Goal: Task Accomplishment & Management: Manage account settings

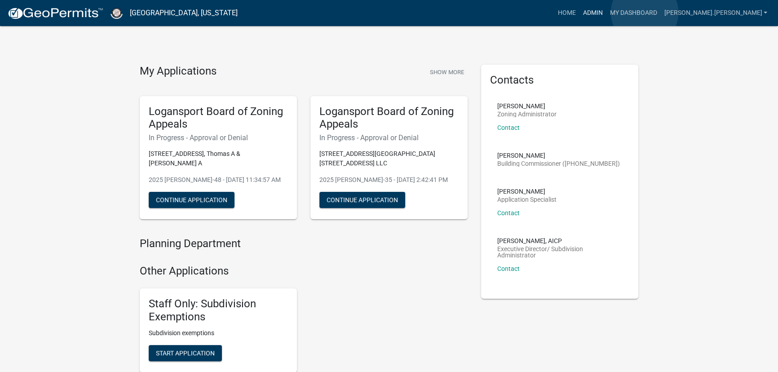
click at [606, 13] on link "Admin" at bounding box center [592, 12] width 27 height 17
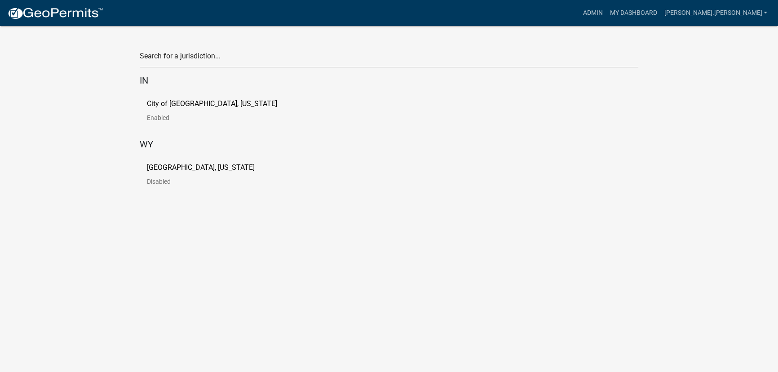
click at [167, 110] on link "City of [GEOGRAPHIC_DATA], [US_STATE] Enabled" at bounding box center [219, 114] width 145 height 28
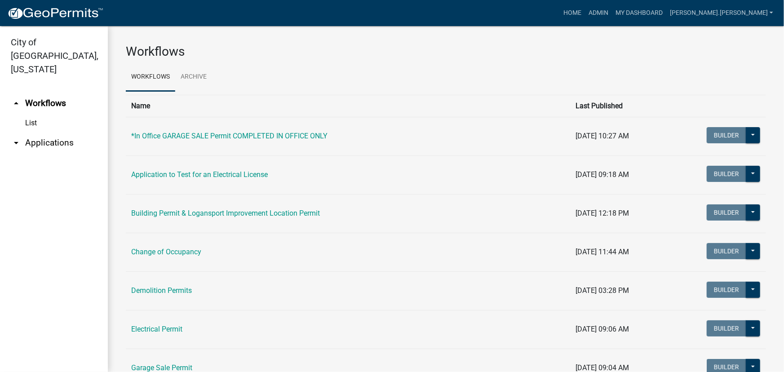
click at [18, 137] on icon "arrow_drop_down" at bounding box center [16, 142] width 11 height 11
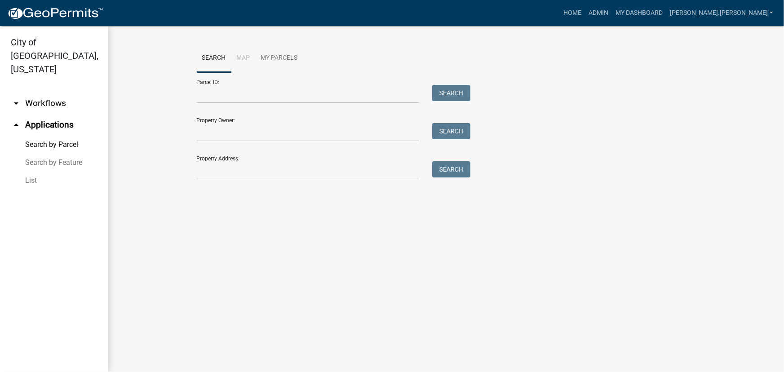
click at [66, 172] on link "List" at bounding box center [54, 181] width 108 height 18
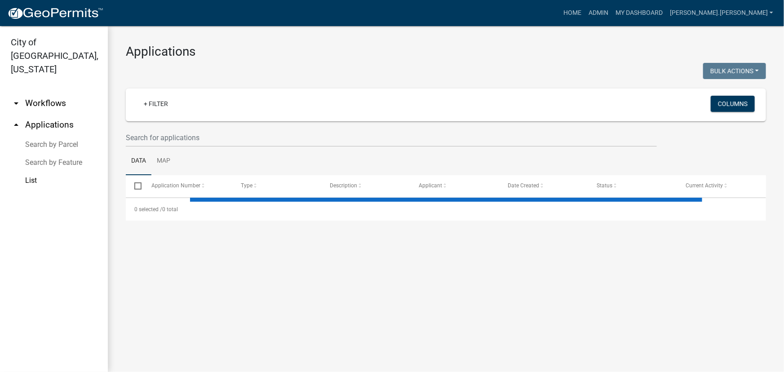
select select "3: 100"
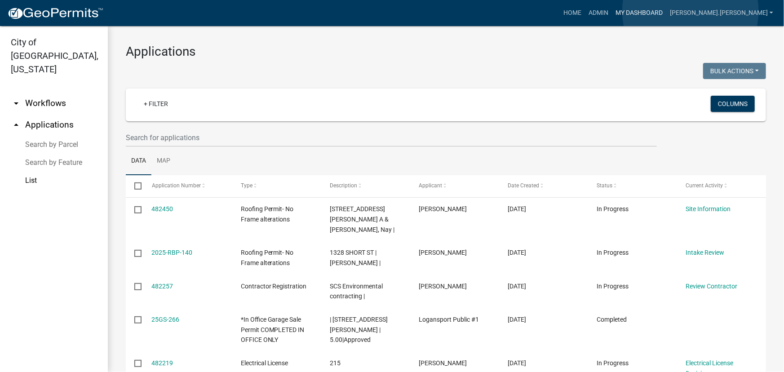
click at [620, 11] on link "My Dashboard" at bounding box center [639, 12] width 54 height 17
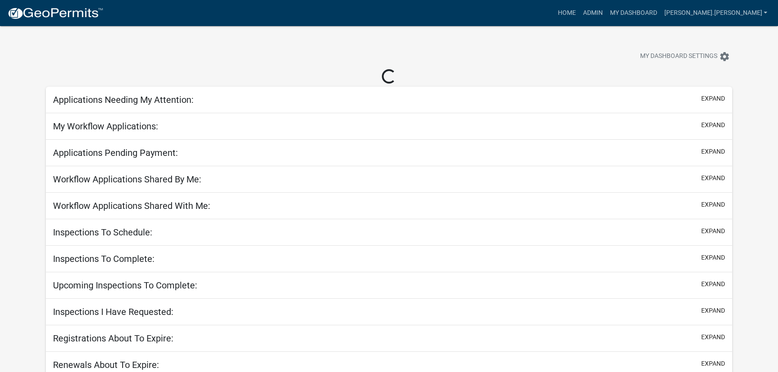
select select "3: 100"
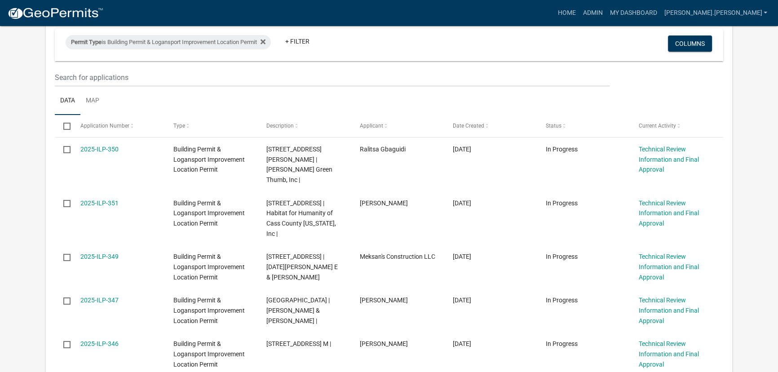
scroll to position [122, 0]
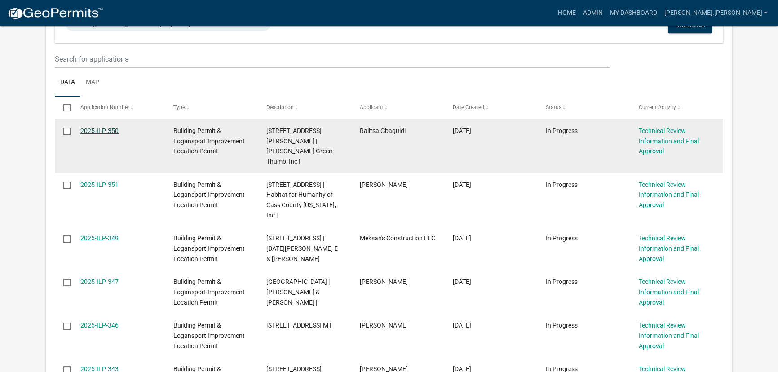
click at [95, 132] on link "2025-ILP-350" at bounding box center [99, 130] width 38 height 7
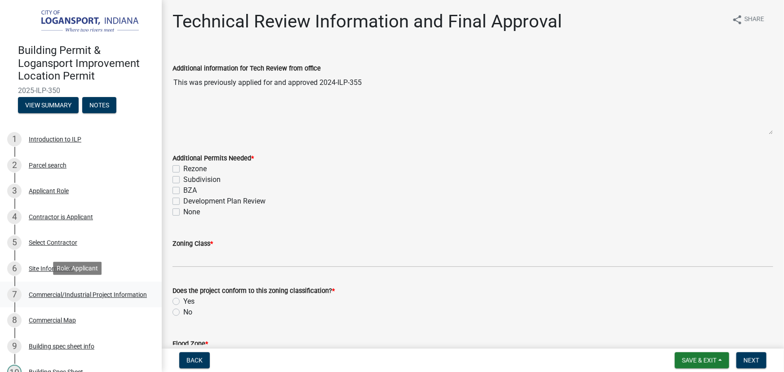
click at [74, 283] on link "7 Commercial/Industrial Project Information" at bounding box center [81, 295] width 162 height 26
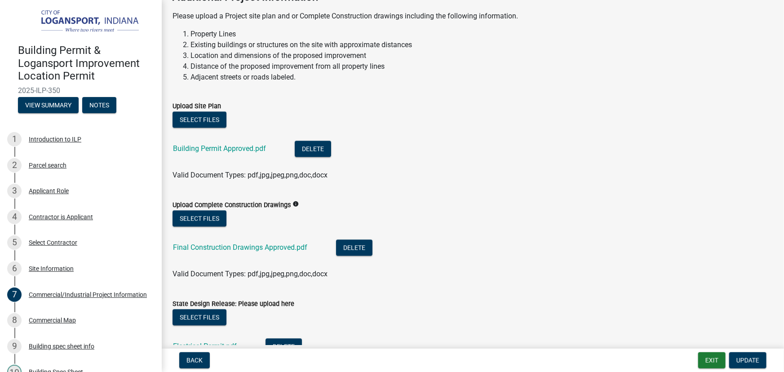
scroll to position [980, 0]
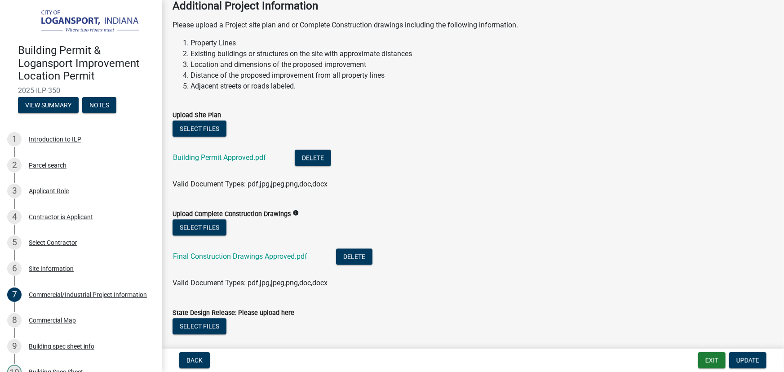
click at [223, 151] on div "Building Permit Approved.pdf" at bounding box center [226, 159] width 107 height 18
click at [225, 155] on link "Building Permit Approved.pdf" at bounding box center [219, 157] width 93 height 9
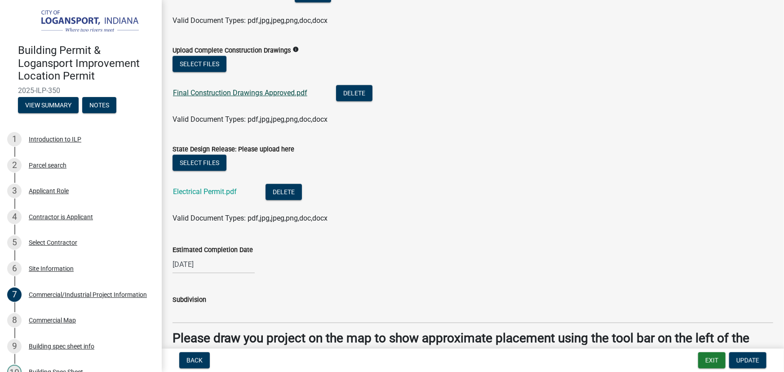
click at [234, 92] on link "Final Construction Drawings Approved.pdf" at bounding box center [240, 93] width 134 height 9
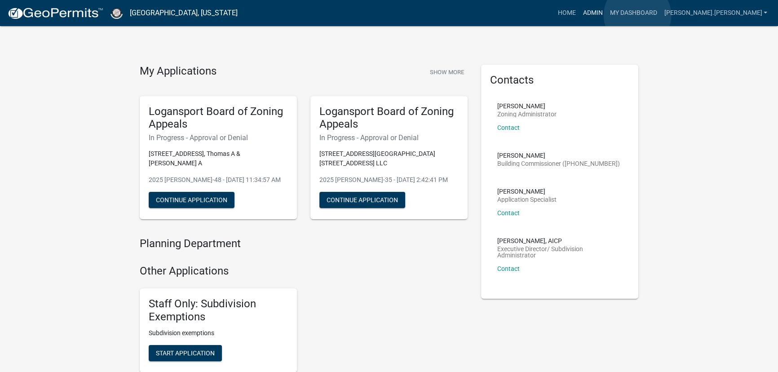
click at [606, 15] on link "Admin" at bounding box center [592, 12] width 27 height 17
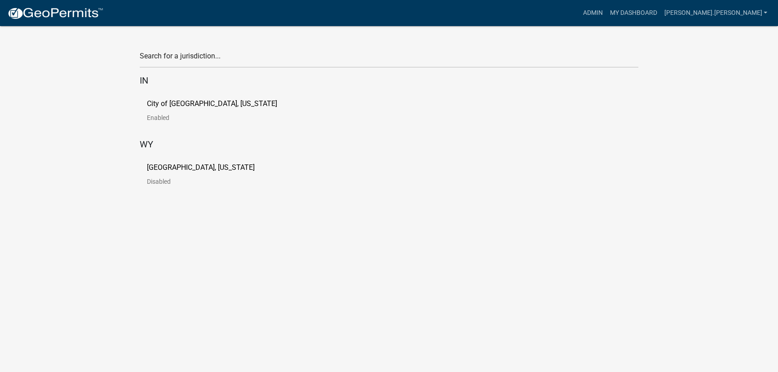
click at [167, 103] on p "City of [GEOGRAPHIC_DATA], [US_STATE]" at bounding box center [212, 103] width 130 height 7
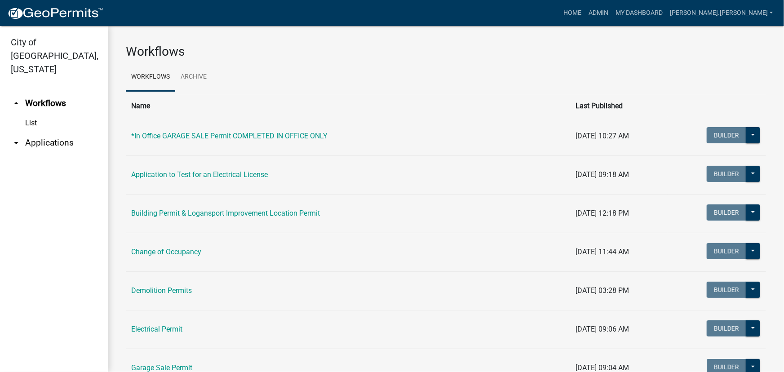
click at [21, 137] on icon "arrow_drop_down" at bounding box center [16, 142] width 11 height 11
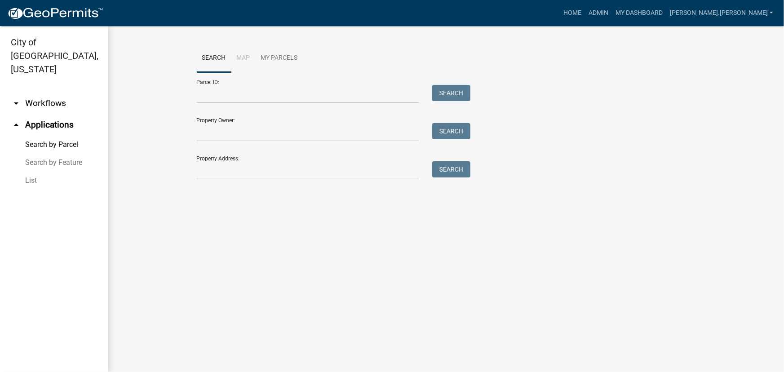
click at [29, 172] on link "List" at bounding box center [54, 181] width 108 height 18
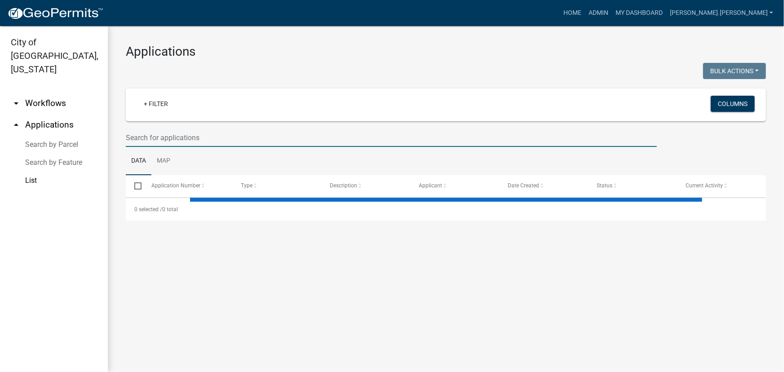
click at [155, 136] on input "text" at bounding box center [391, 137] width 531 height 18
select select "3: 100"
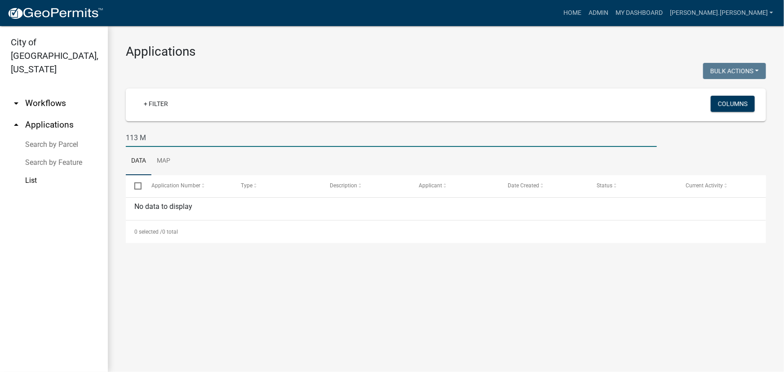
click at [138, 136] on input "113 M" at bounding box center [391, 137] width 531 height 18
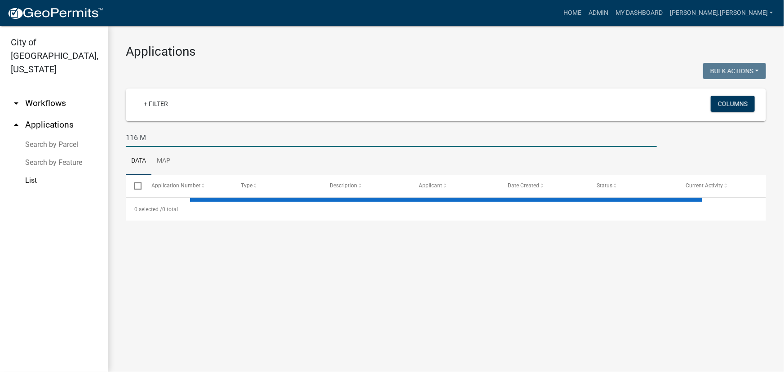
type input "116 M"
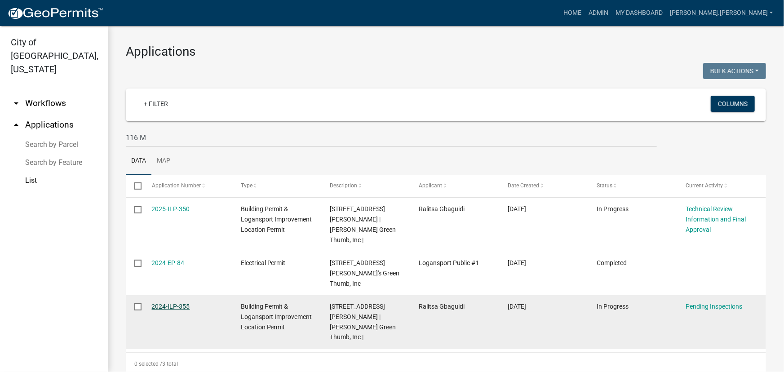
click at [172, 303] on link "2024-ILP-355" at bounding box center [171, 306] width 38 height 7
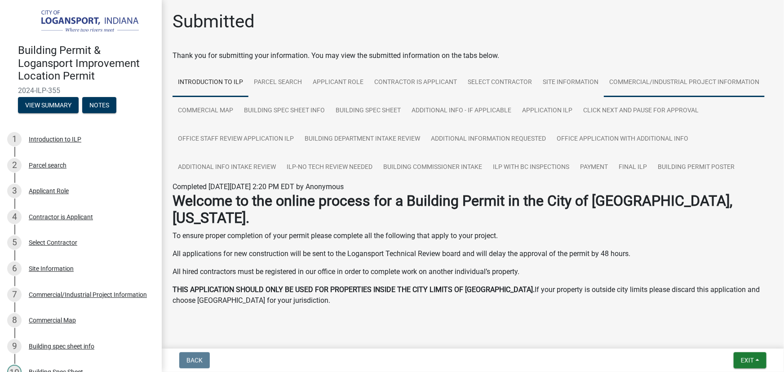
click at [647, 78] on link "Commercial/Industrial Project Information" at bounding box center [684, 82] width 161 height 29
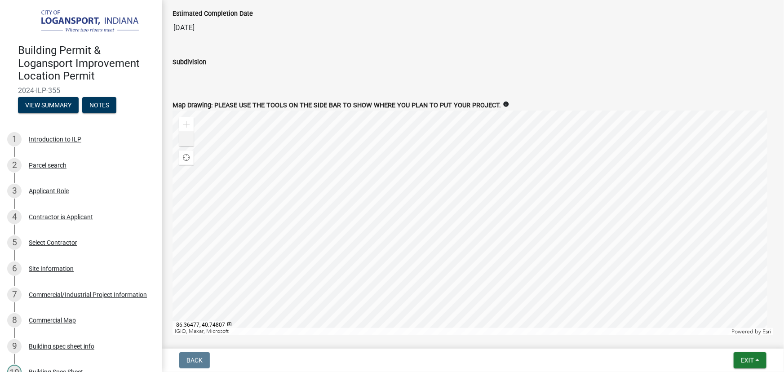
scroll to position [1100, 0]
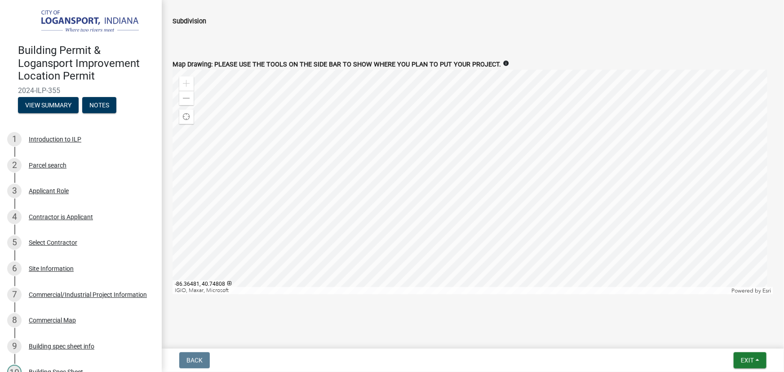
click at [172, 97] on div "Zoom in Zoom out Find my location IGIO, Maxar, Microsoft Powered by Esri -86.36…" at bounding box center [473, 182] width 614 height 225
click at [188, 95] on span at bounding box center [186, 98] width 7 height 7
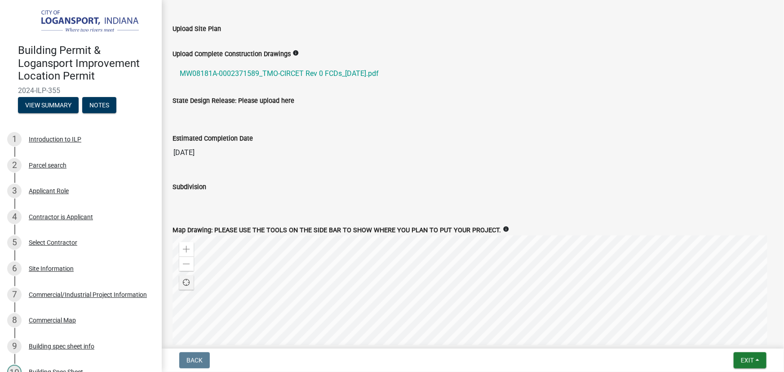
scroll to position [896, 0]
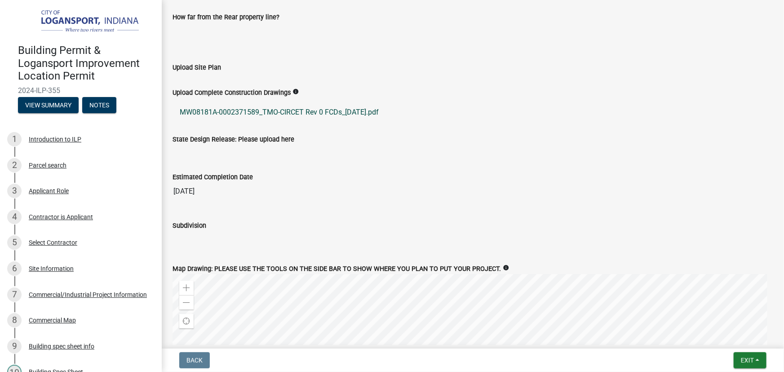
click at [221, 111] on link "MW08181A-0002371589_TMO-CIRCET Rev 0 FCDs_08.06.2024.pdf" at bounding box center [473, 113] width 601 height 22
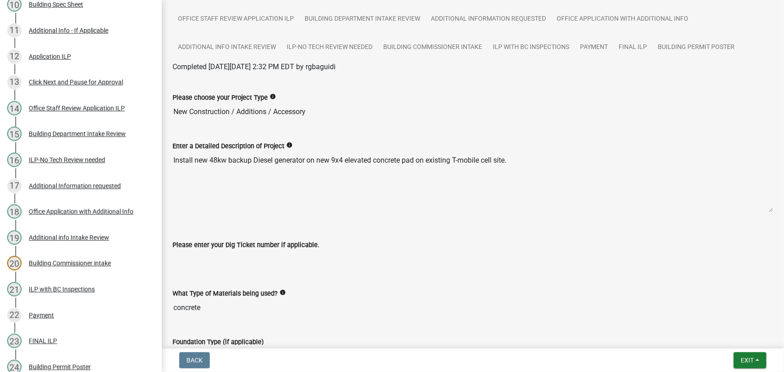
scroll to position [0, 0]
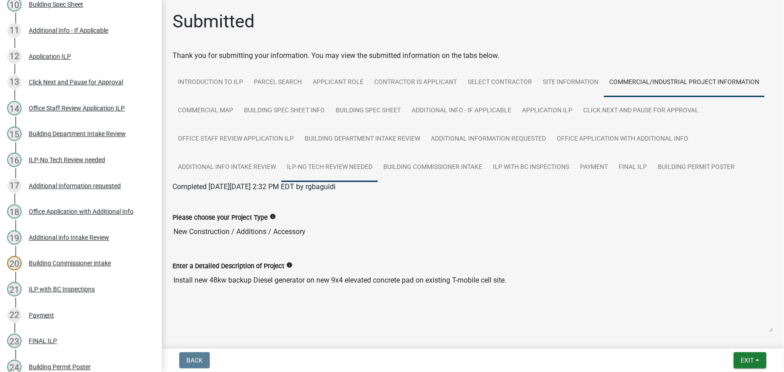
click at [351, 166] on link "ILP-No Tech Review needed" at bounding box center [329, 167] width 97 height 29
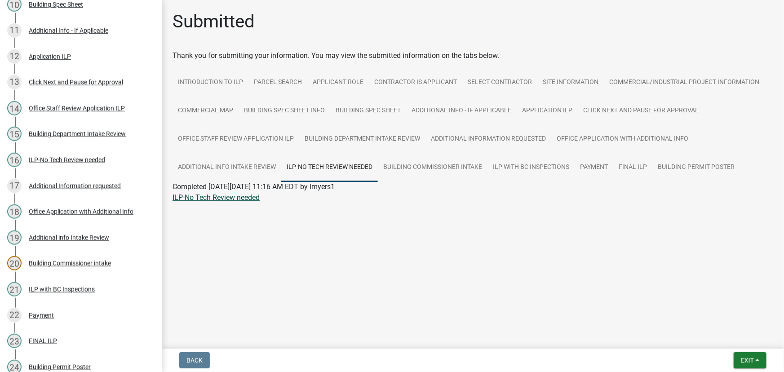
click at [204, 199] on link "ILP-No Tech Review needed" at bounding box center [216, 197] width 87 height 9
